Goal: Task Accomplishment & Management: Complete application form

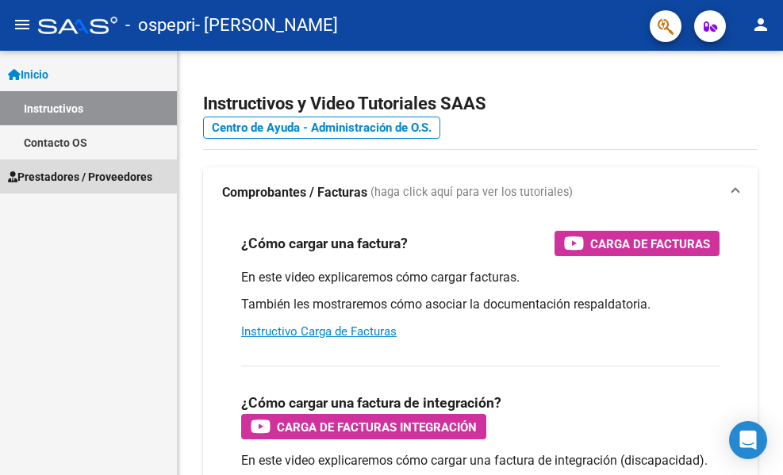
click at [84, 184] on span "Prestadores / Proveedores" at bounding box center [80, 176] width 144 height 17
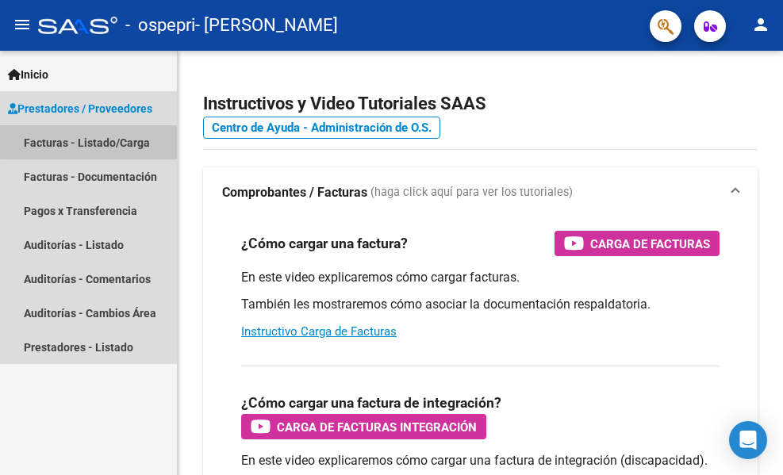
click at [102, 140] on link "Facturas - Listado/Carga" at bounding box center [88, 142] width 177 height 34
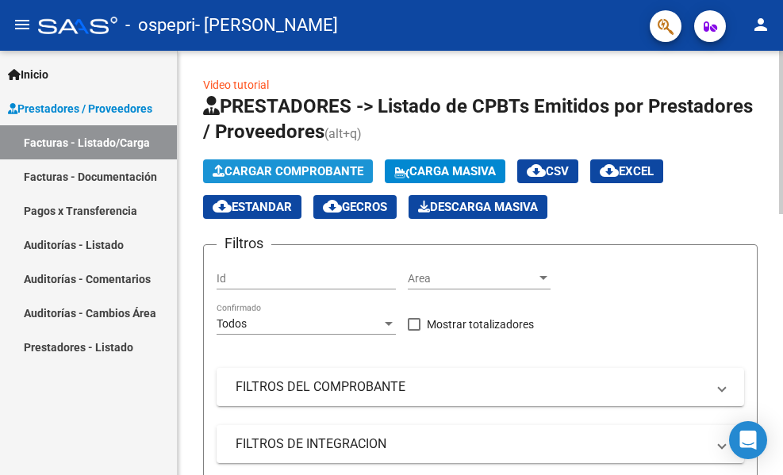
click at [247, 167] on span "Cargar Comprobante" at bounding box center [288, 171] width 151 height 14
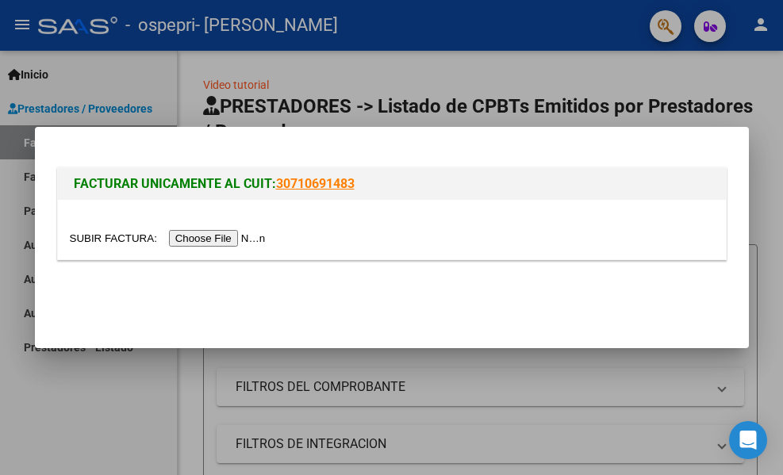
click at [248, 238] on input "file" at bounding box center [170, 238] width 201 height 17
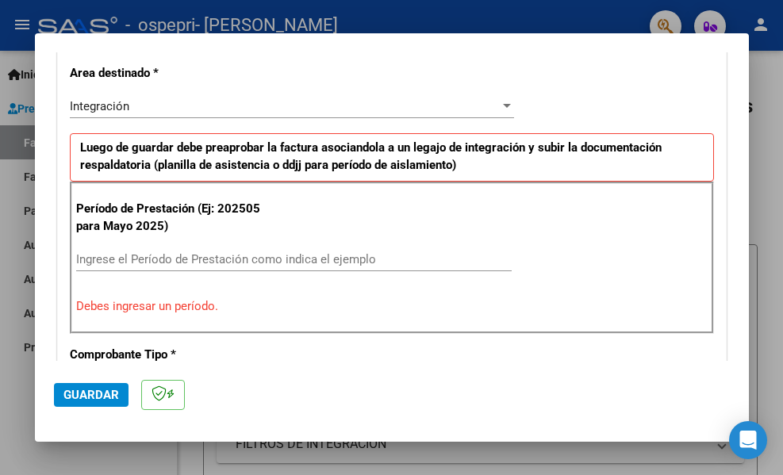
scroll to position [370, 0]
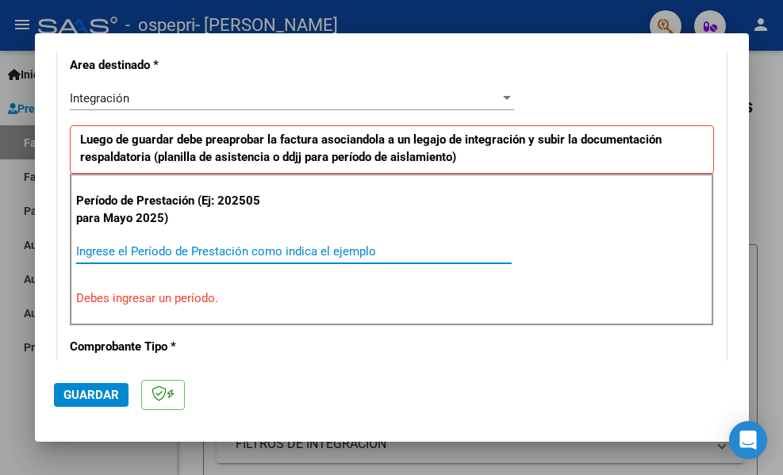
click at [196, 253] on input "Ingrese el Período de Prestación como indica el ejemplo" at bounding box center [293, 251] width 435 height 14
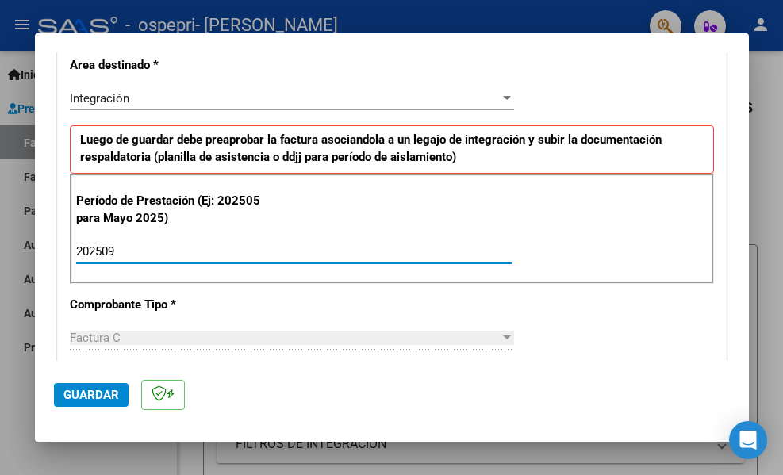
type input "202509"
click at [83, 392] on span "Guardar" at bounding box center [91, 395] width 56 height 14
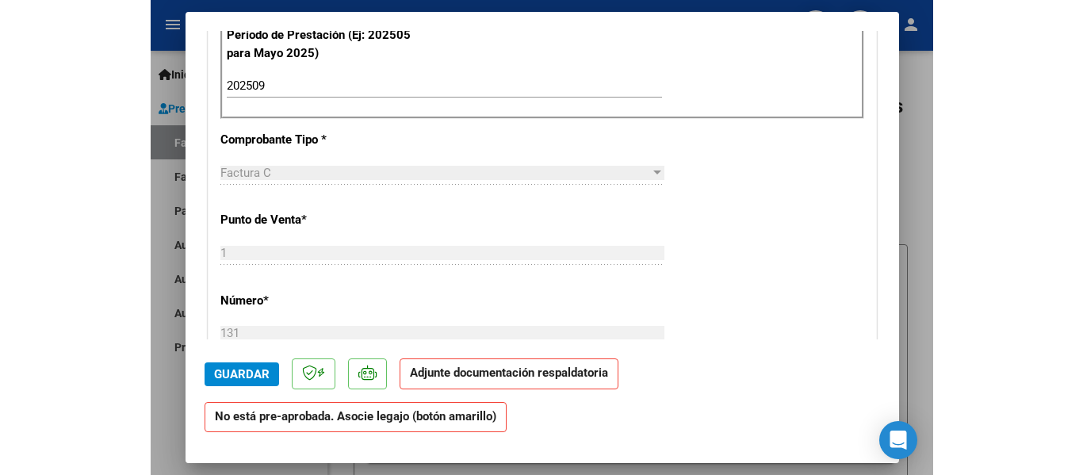
scroll to position [0, 0]
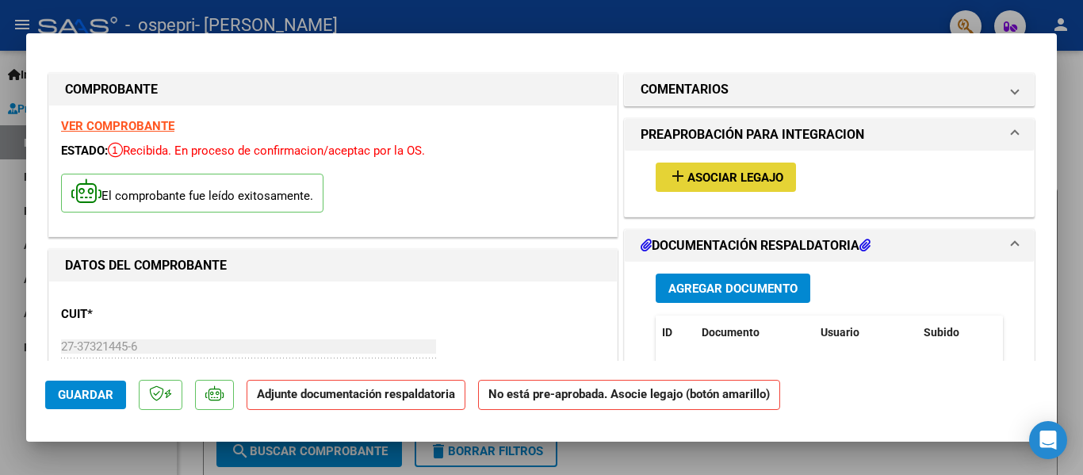
click at [703, 184] on span "Asociar Legajo" at bounding box center [736, 177] width 96 height 14
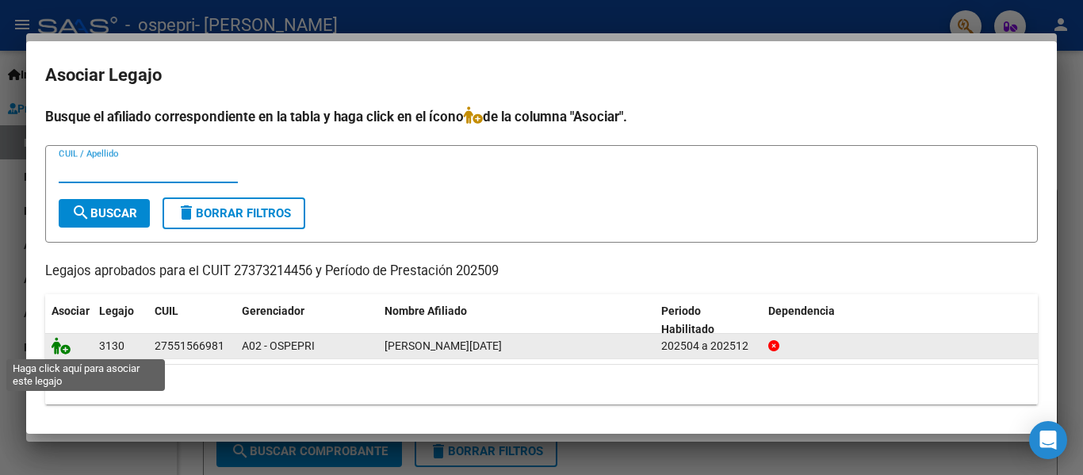
click at [66, 349] on icon at bounding box center [61, 345] width 19 height 17
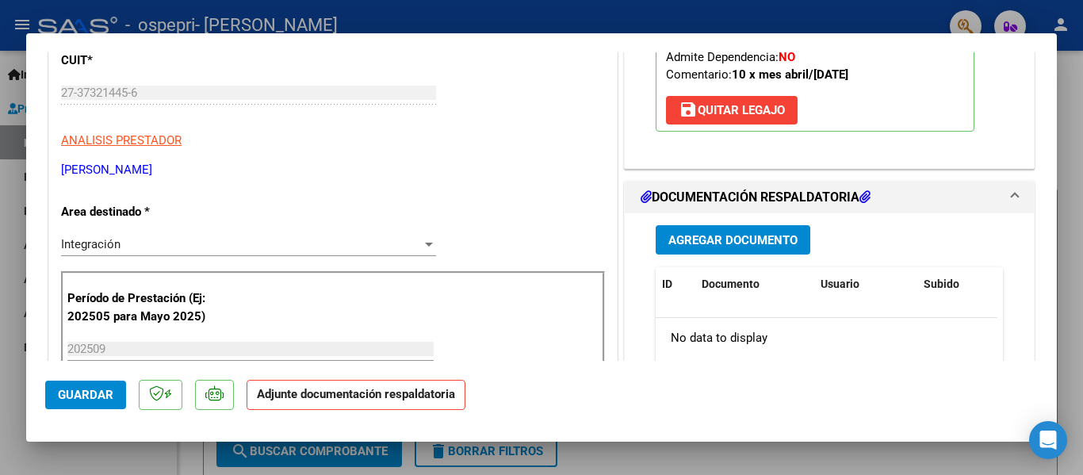
scroll to position [258, 0]
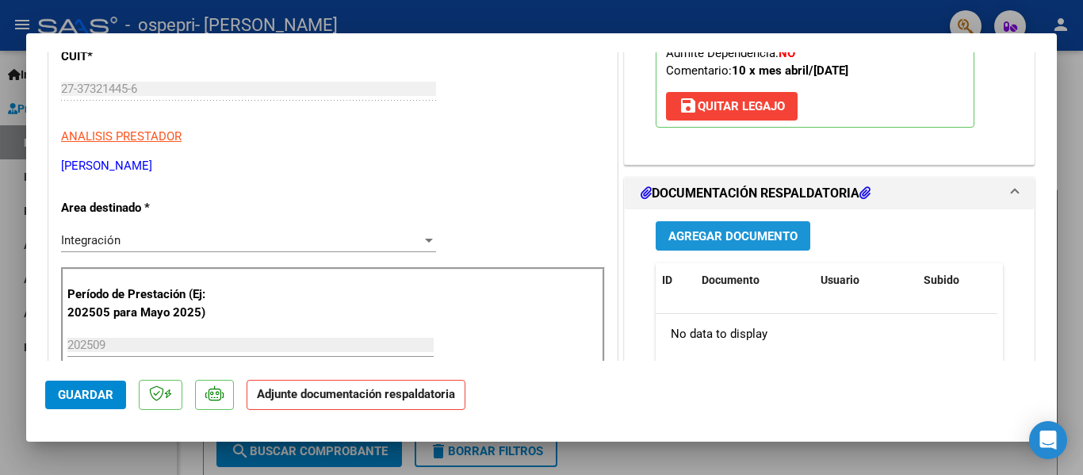
click at [709, 233] on span "Agregar Documento" at bounding box center [733, 236] width 129 height 14
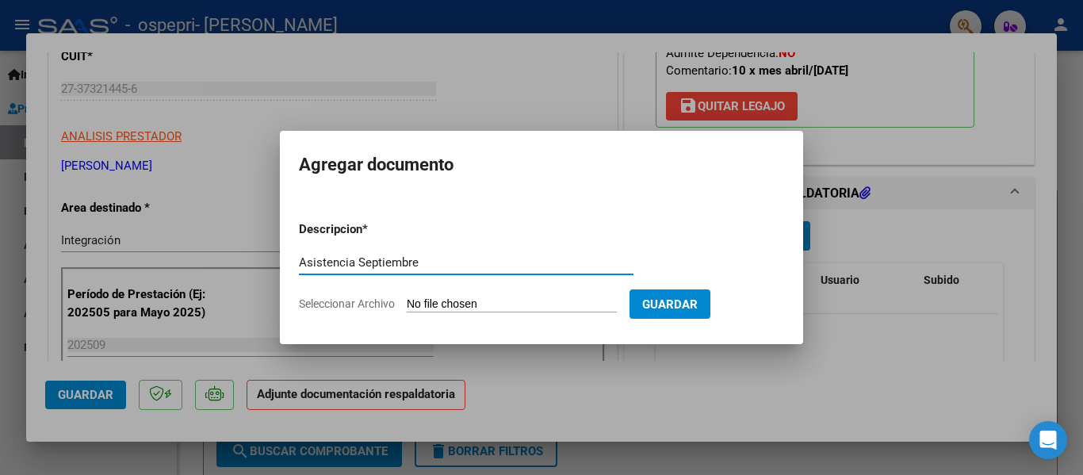
type input "Asistencia Septiembre"
click at [485, 297] on input "Seleccionar Archivo" at bounding box center [512, 304] width 210 height 15
type input "C:\fakepath\asistencia Ambar septiembre.pdf"
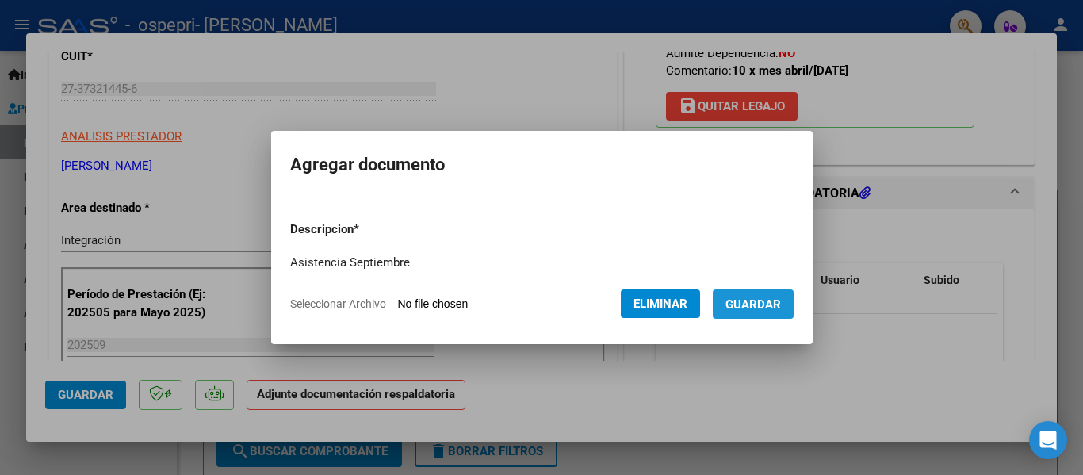
click at [772, 297] on span "Guardar" at bounding box center [754, 304] width 56 height 14
